Goal: Information Seeking & Learning: Understand process/instructions

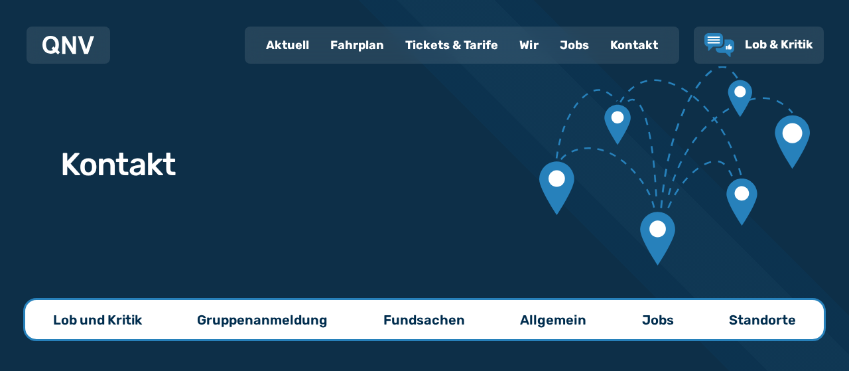
click at [375, 44] on div "Fahrplan" at bounding box center [357, 45] width 75 height 34
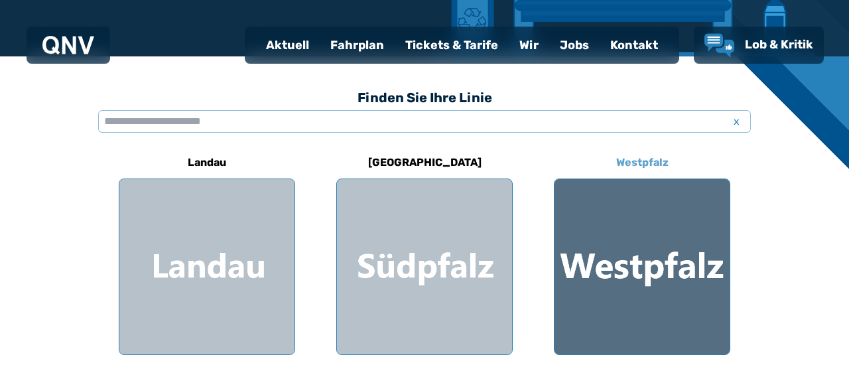
scroll to position [345, 0]
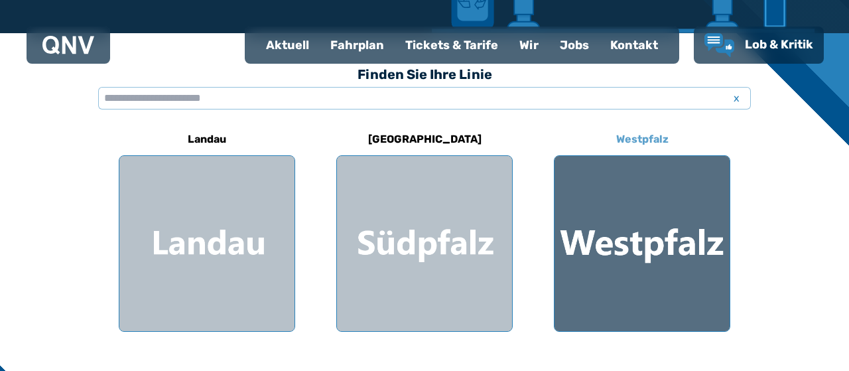
click at [679, 249] on div at bounding box center [642, 243] width 175 height 175
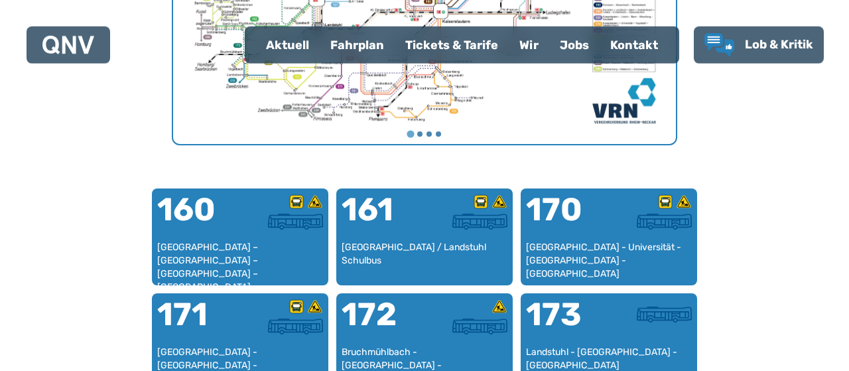
scroll to position [754, 0]
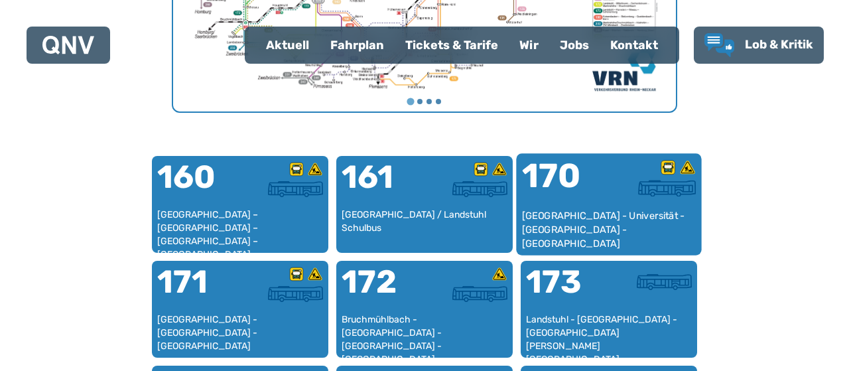
click at [599, 182] on div "170" at bounding box center [565, 184] width 87 height 50
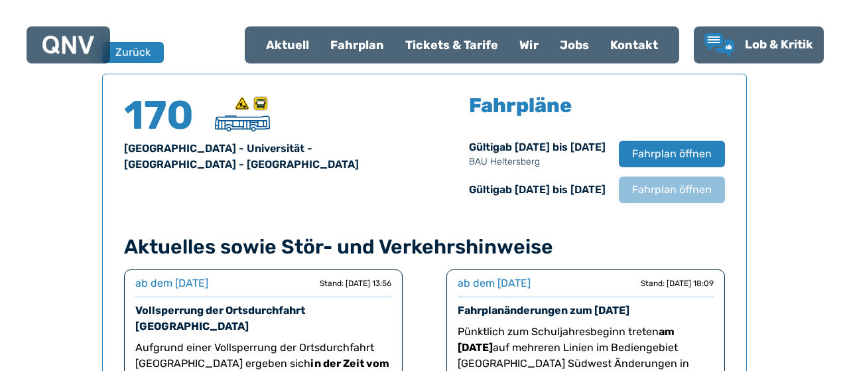
scroll to position [805, 0]
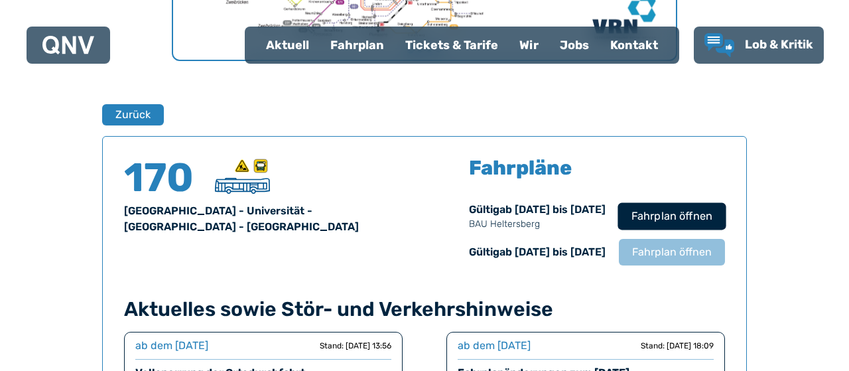
click at [638, 220] on span "Fahrplan öffnen" at bounding box center [672, 216] width 81 height 16
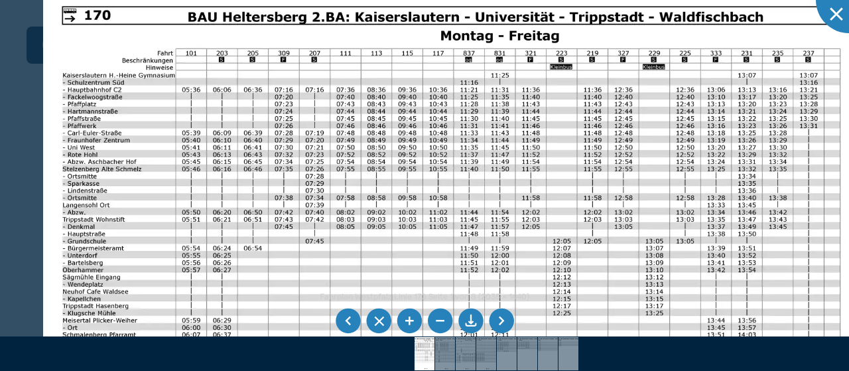
click at [547, 217] on img at bounding box center [451, 276] width 817 height 578
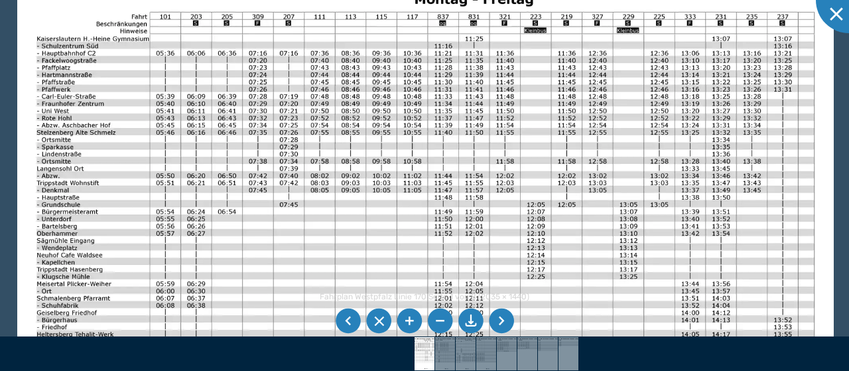
click at [498, 119] on img at bounding box center [425, 240] width 817 height 578
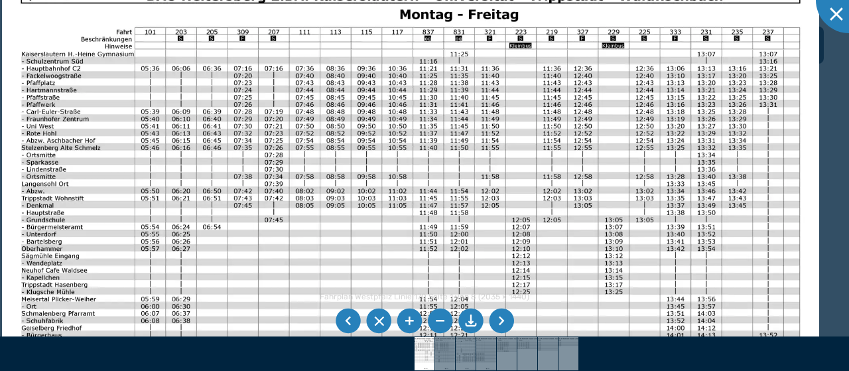
click at [441, 233] on img at bounding box center [410, 255] width 817 height 578
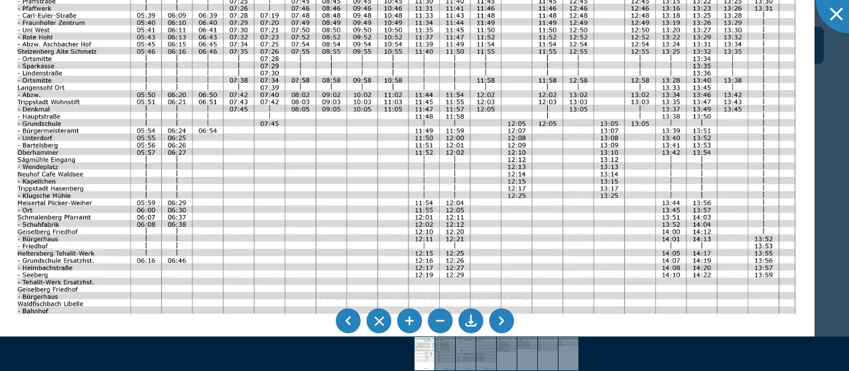
click at [413, 68] on img at bounding box center [406, 159] width 817 height 578
click at [839, 9] on div at bounding box center [849, 0] width 66 height 66
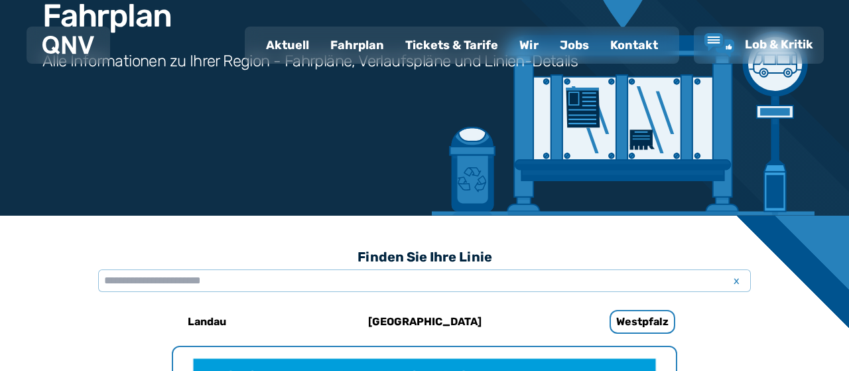
scroll to position [0, 0]
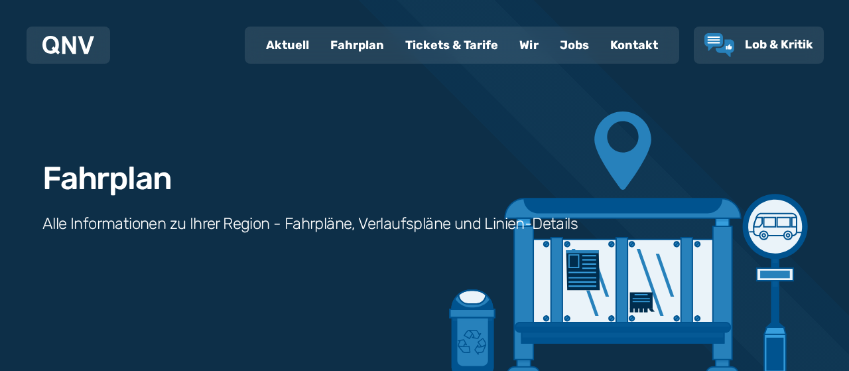
click at [67, 55] on div at bounding box center [68, 45] width 52 height 27
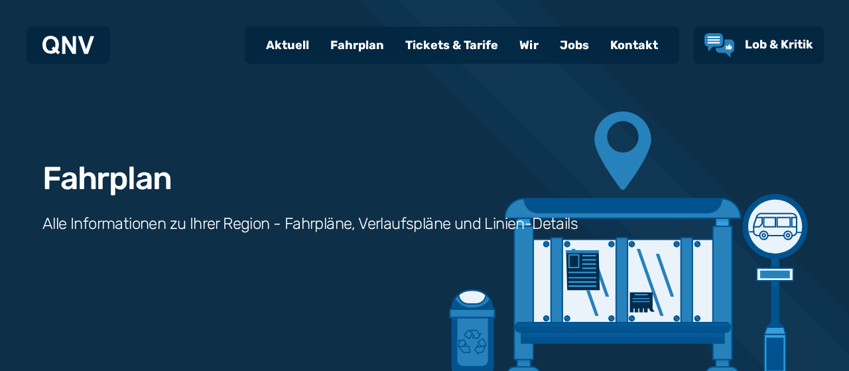
scroll to position [874, 0]
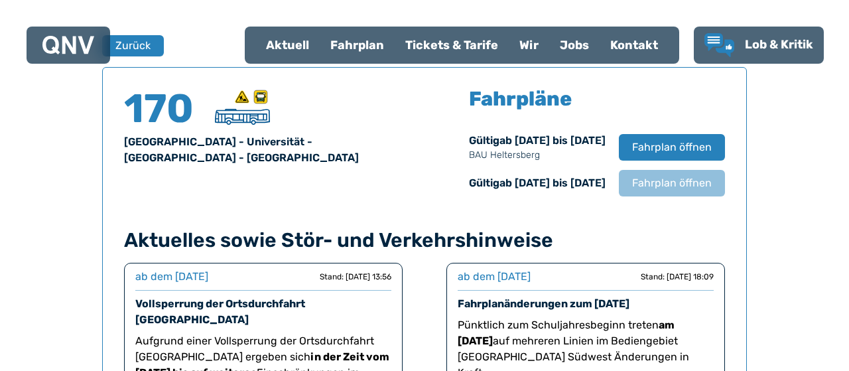
click at [632, 143] on button "Fahrplan öffnen" at bounding box center [672, 147] width 106 height 27
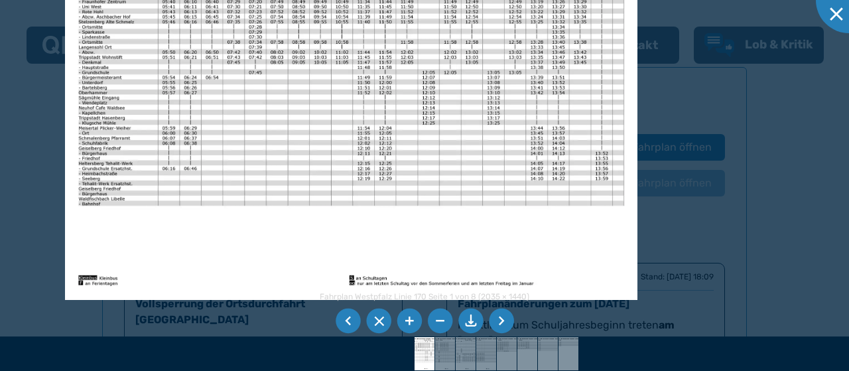
click at [360, 67] on img at bounding box center [351, 97] width 573 height 405
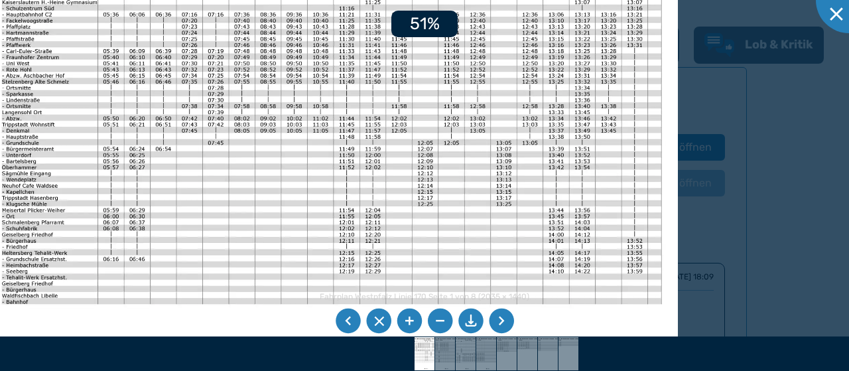
click at [435, 260] on img at bounding box center [331, 173] width 693 height 490
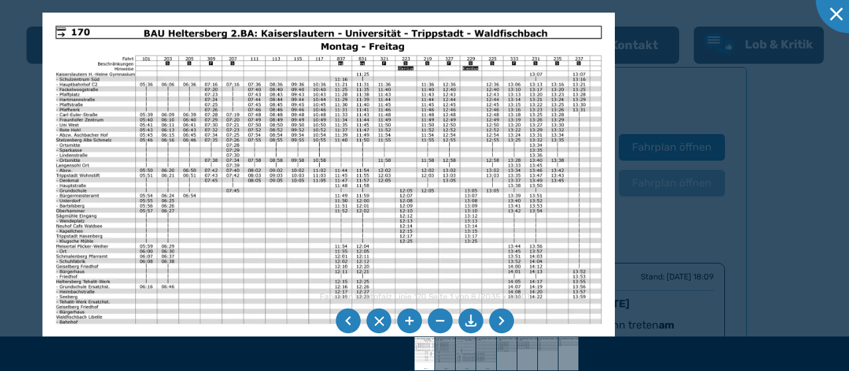
click at [415, 191] on img at bounding box center [328, 215] width 573 height 405
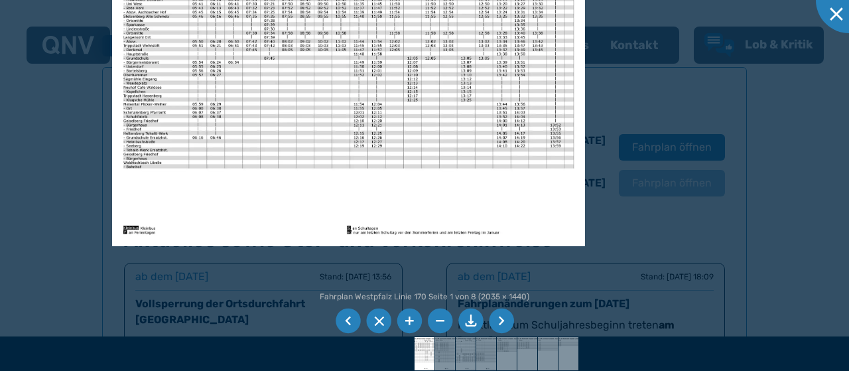
click at [448, 120] on img at bounding box center [348, 78] width 473 height 335
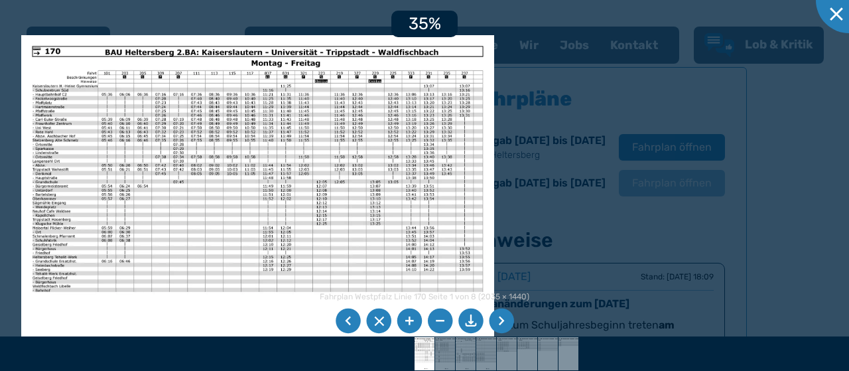
click at [336, 272] on img at bounding box center [257, 202] width 473 height 335
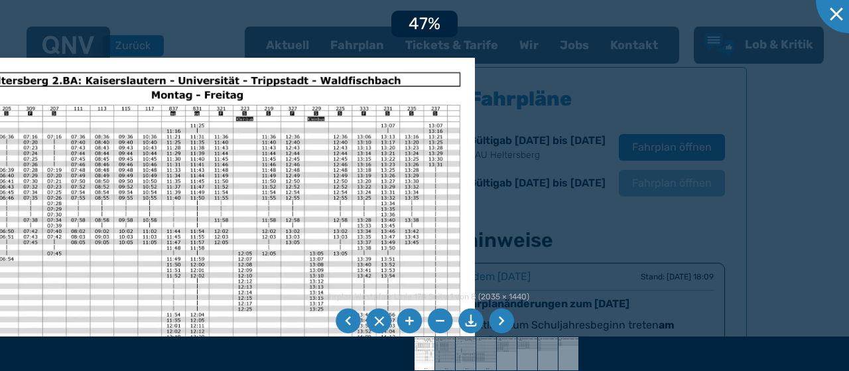
click at [283, 305] on img at bounding box center [160, 281] width 630 height 446
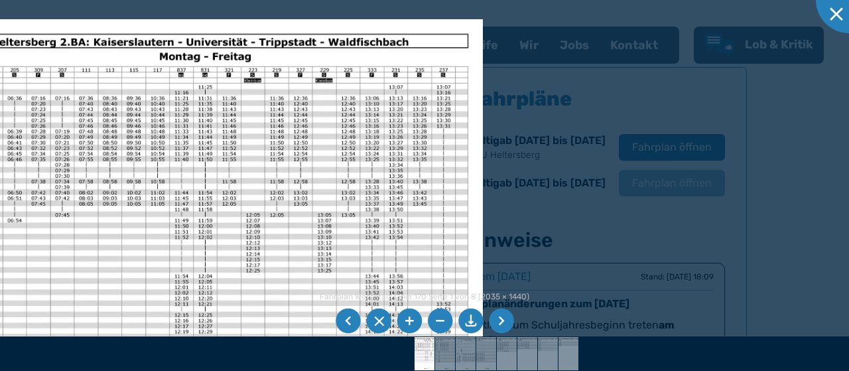
click at [290, 226] on img at bounding box center [168, 242] width 630 height 446
